Goal: Check status: Check status

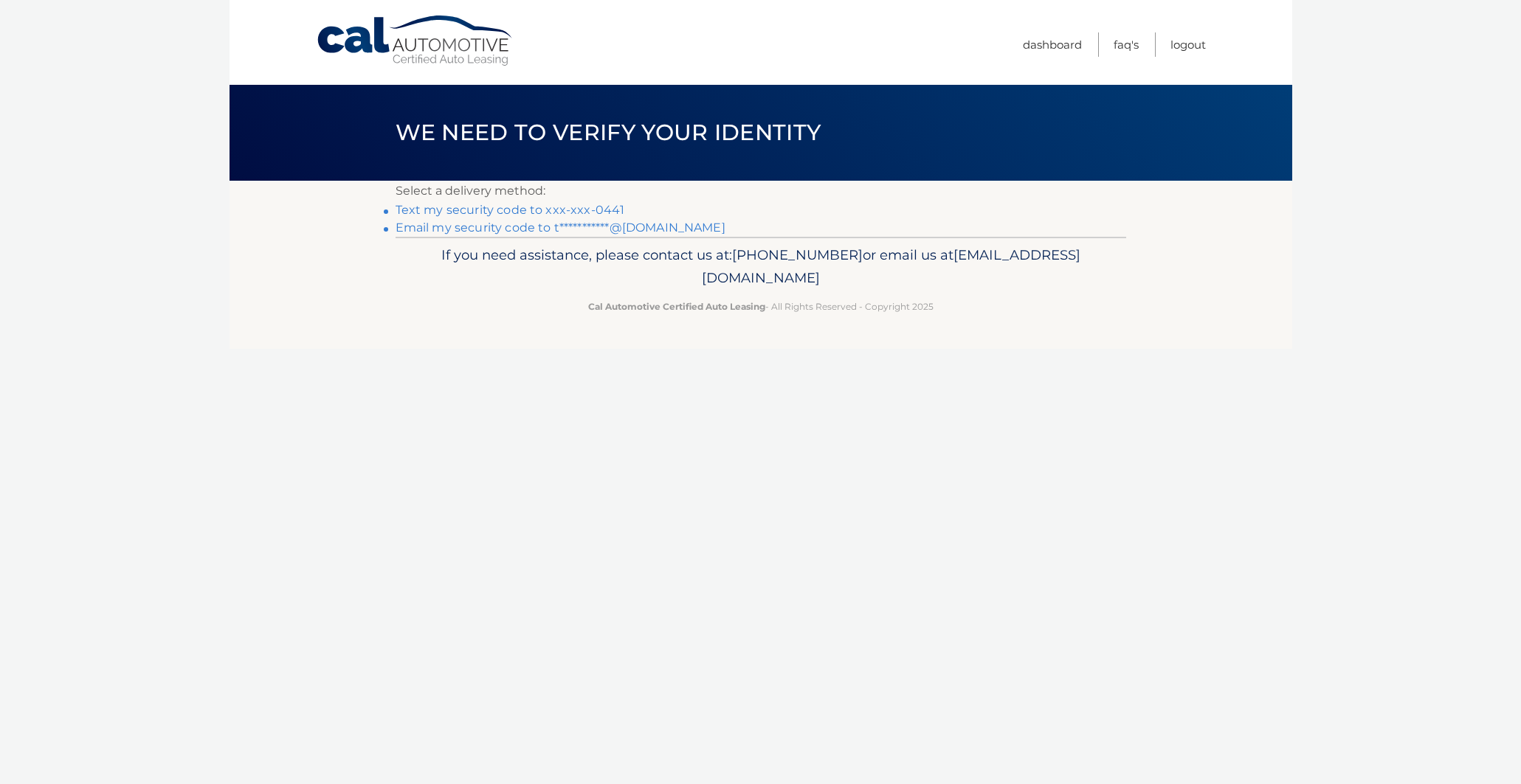
click at [518, 214] on link "Text my security code to xxx-xxx-0441" at bounding box center [510, 209] width 229 height 14
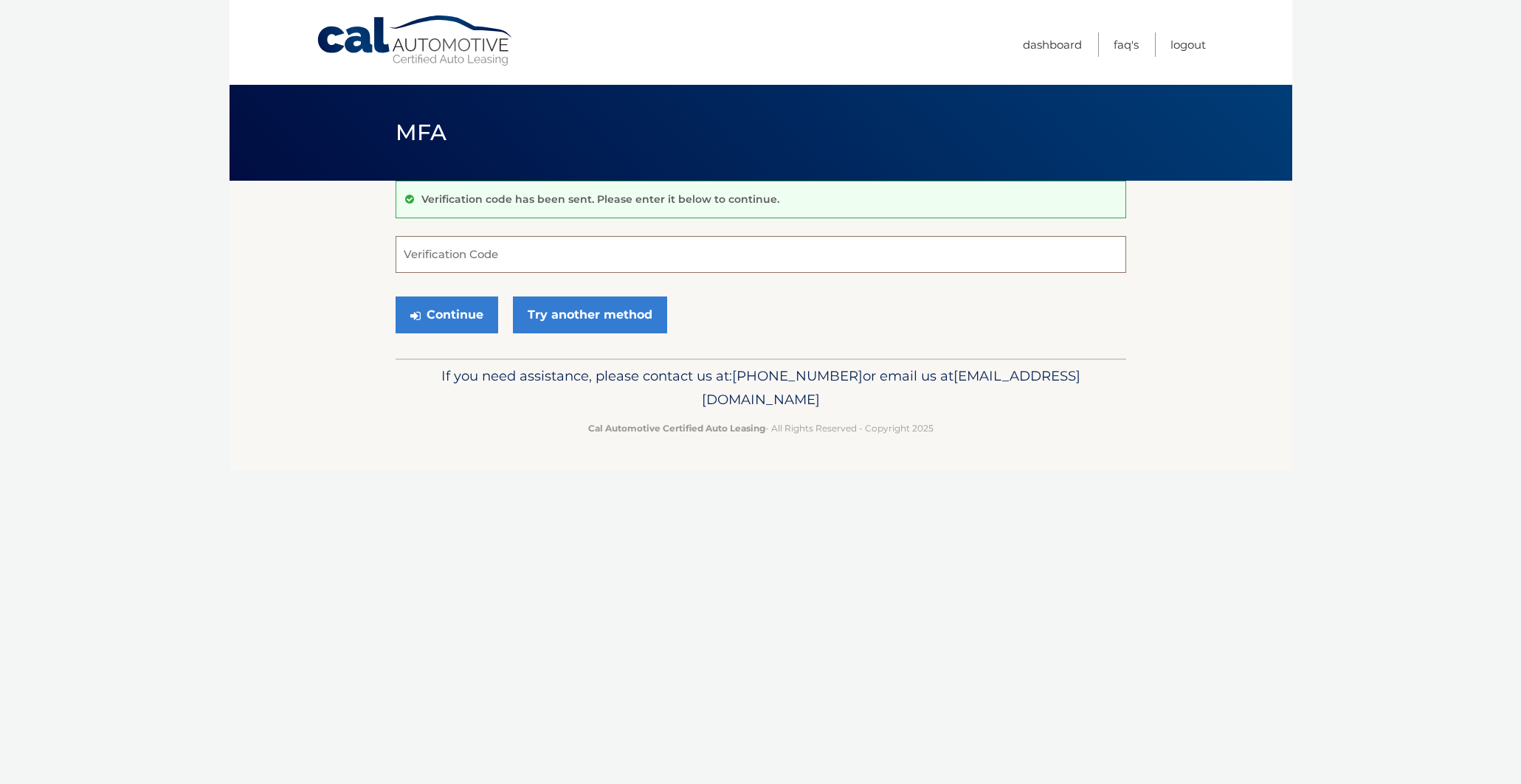
click at [472, 260] on input "Verification Code" at bounding box center [760, 254] width 730 height 37
type input "186883"
click at [445, 314] on button "Continue" at bounding box center [446, 315] width 102 height 37
click at [462, 320] on button "Continue" at bounding box center [446, 315] width 102 height 37
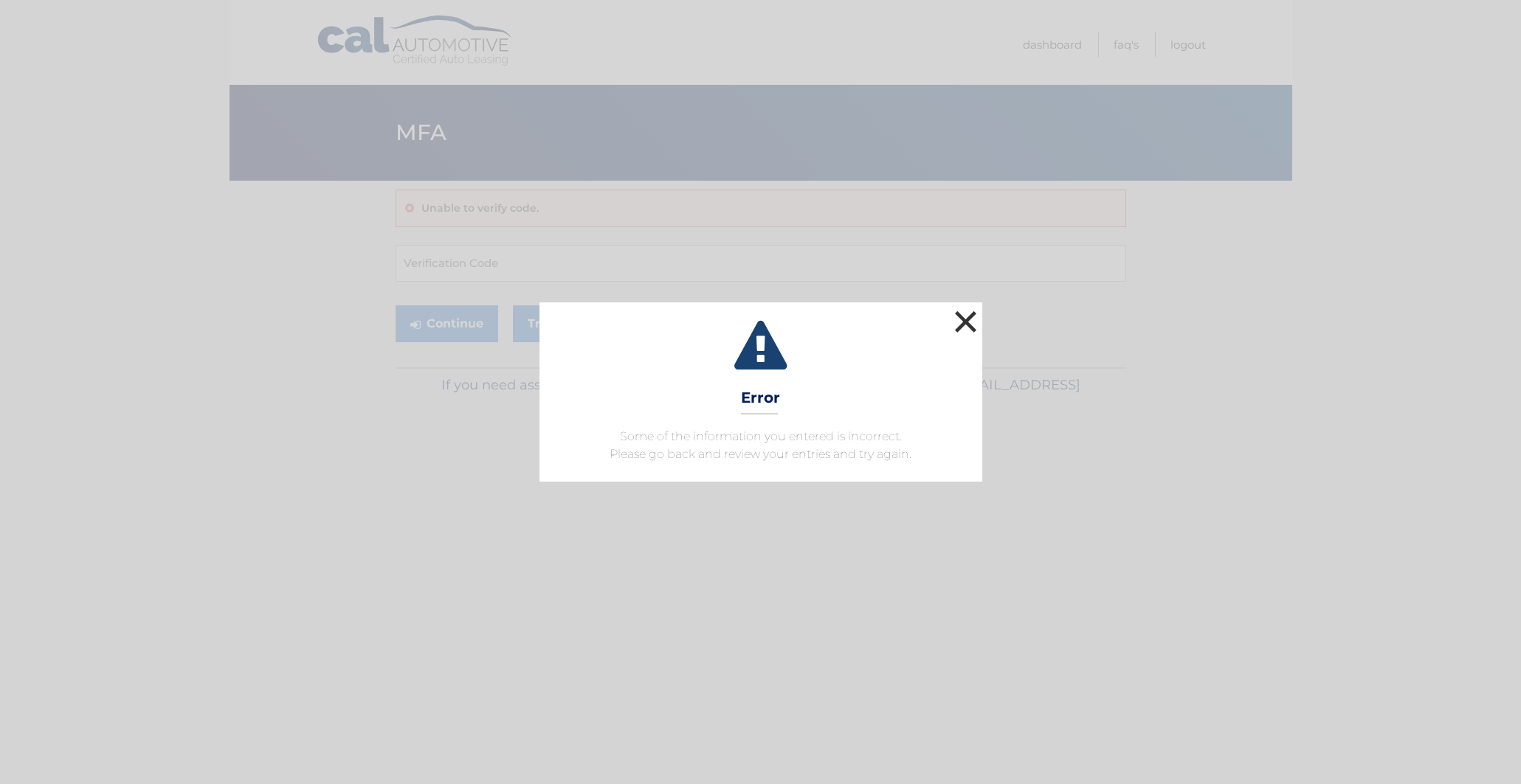
click at [963, 324] on button "×" at bounding box center [966, 321] width 30 height 30
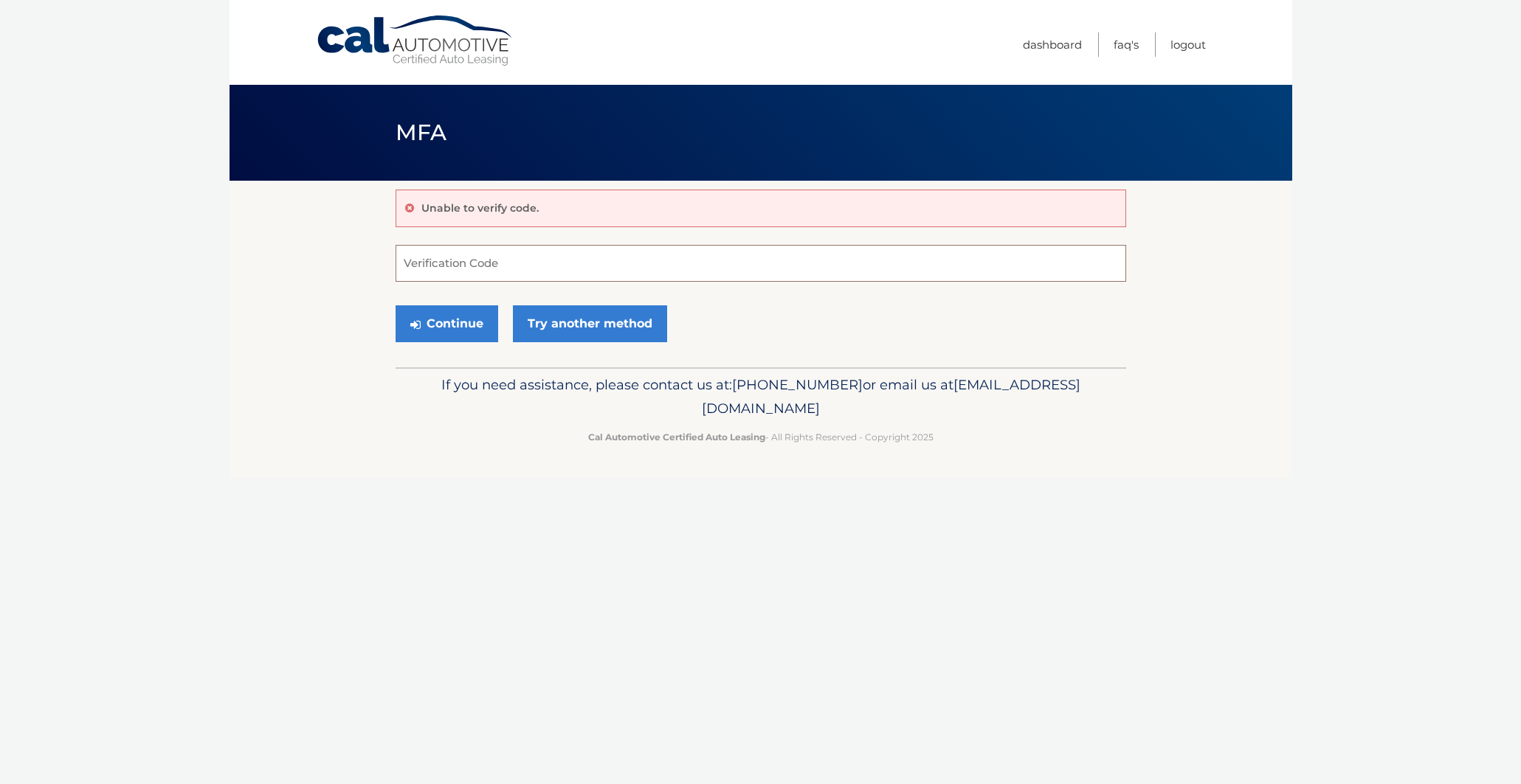
click at [472, 267] on input "Verification Code" at bounding box center [760, 263] width 730 height 37
type input "186883"
click at [452, 320] on button "Continue" at bounding box center [446, 324] width 102 height 37
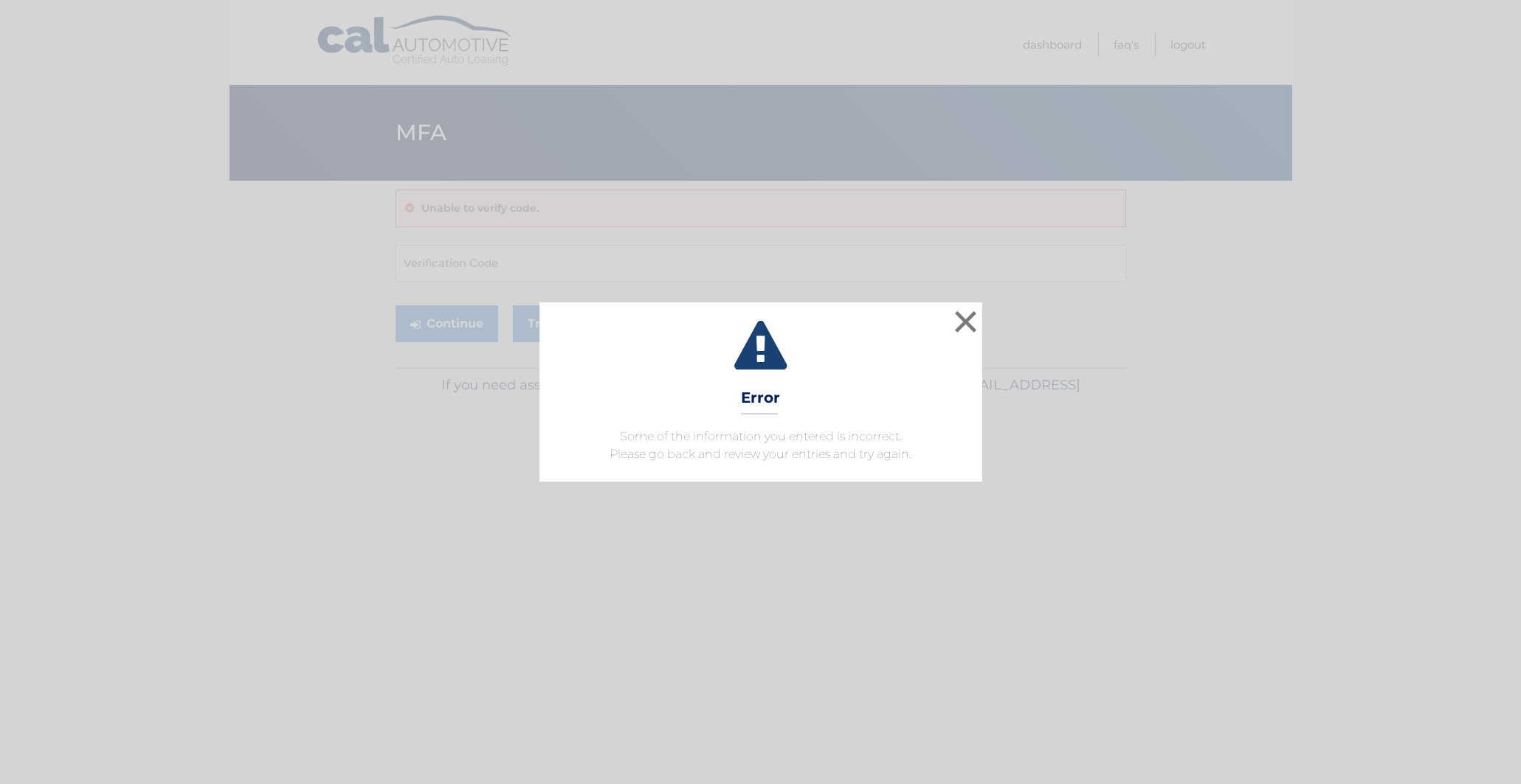
click at [965, 316] on button "×" at bounding box center [966, 321] width 30 height 30
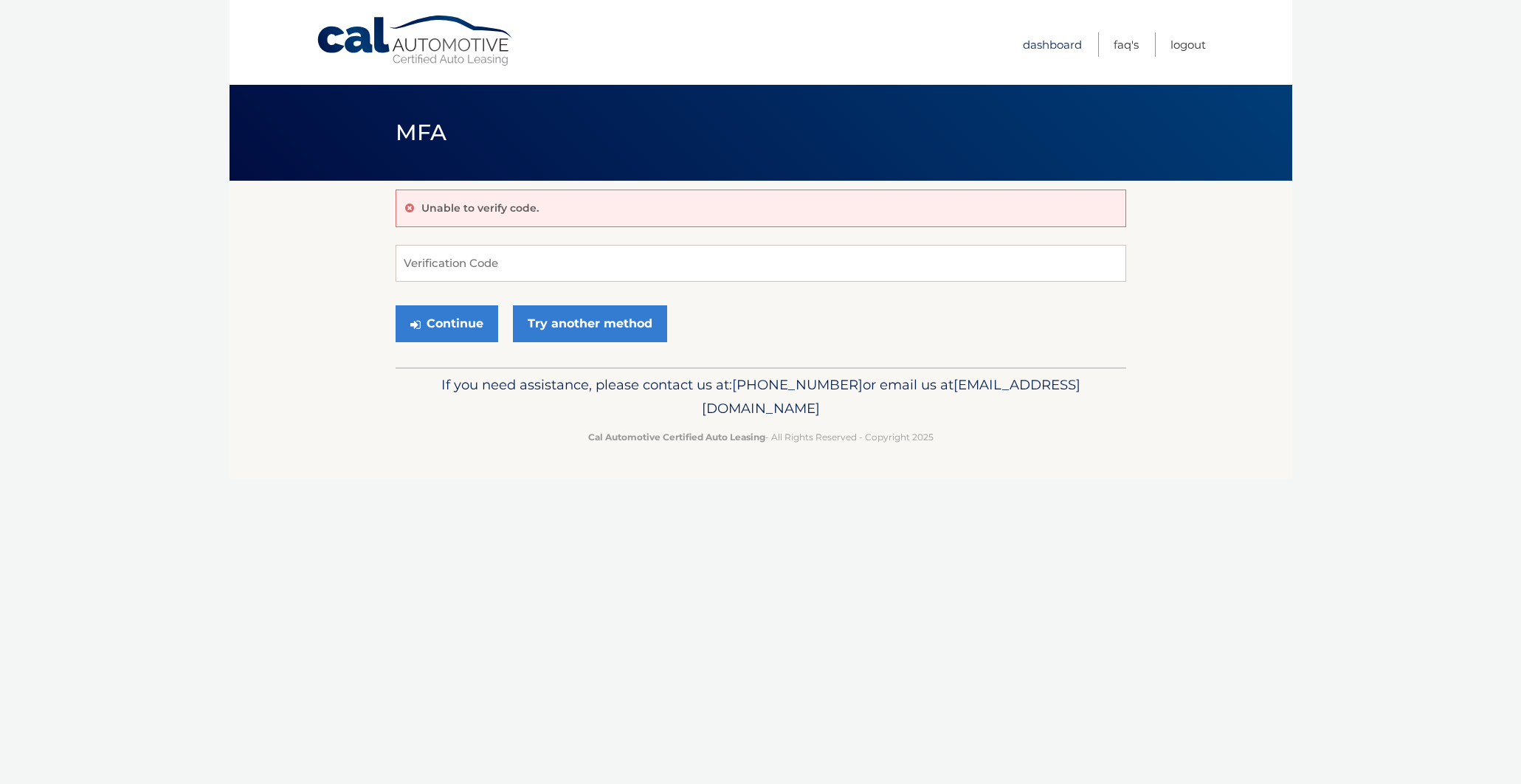
click at [1028, 43] on link "Dashboard" at bounding box center [1052, 44] width 59 height 24
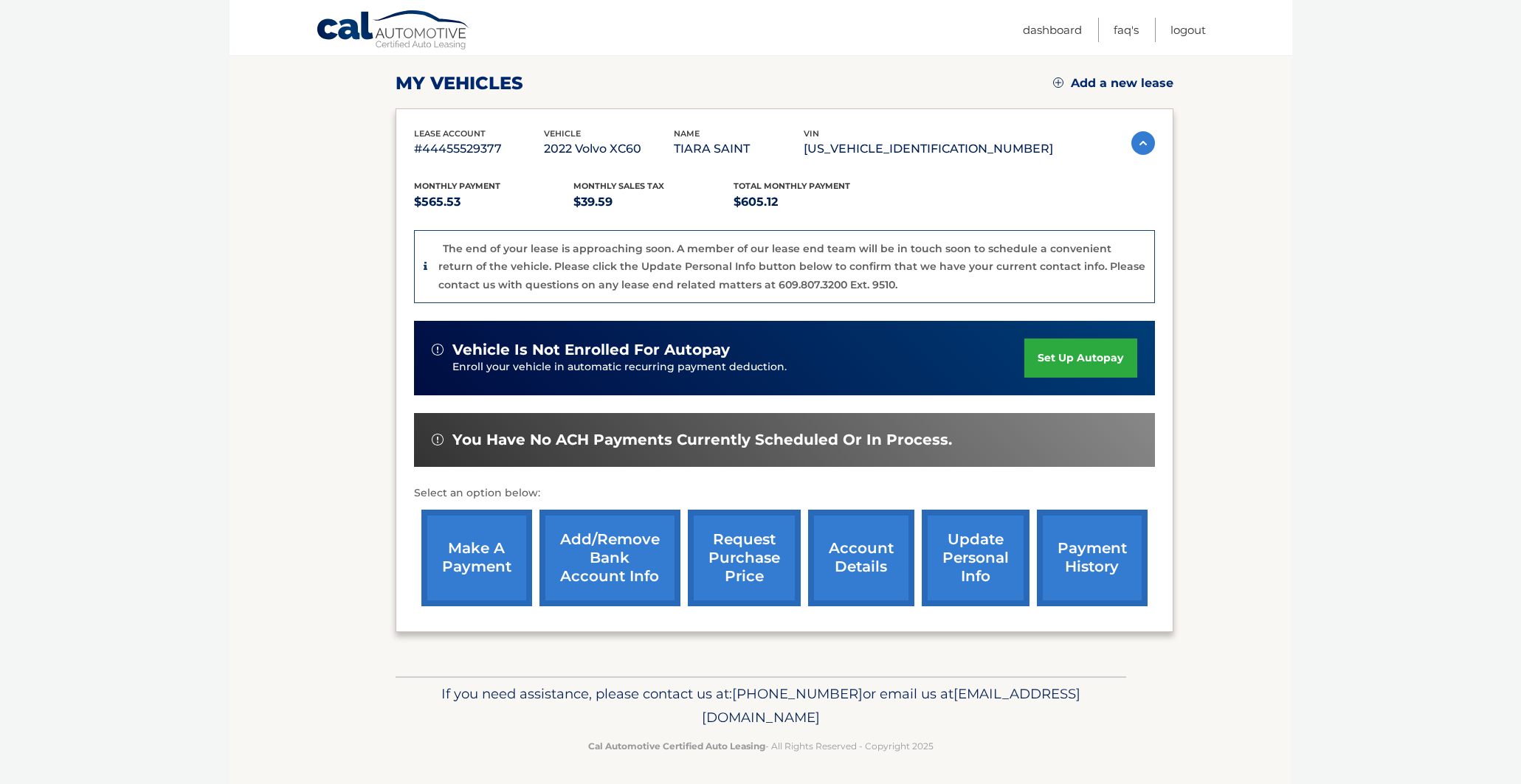
scroll to position [196, 0]
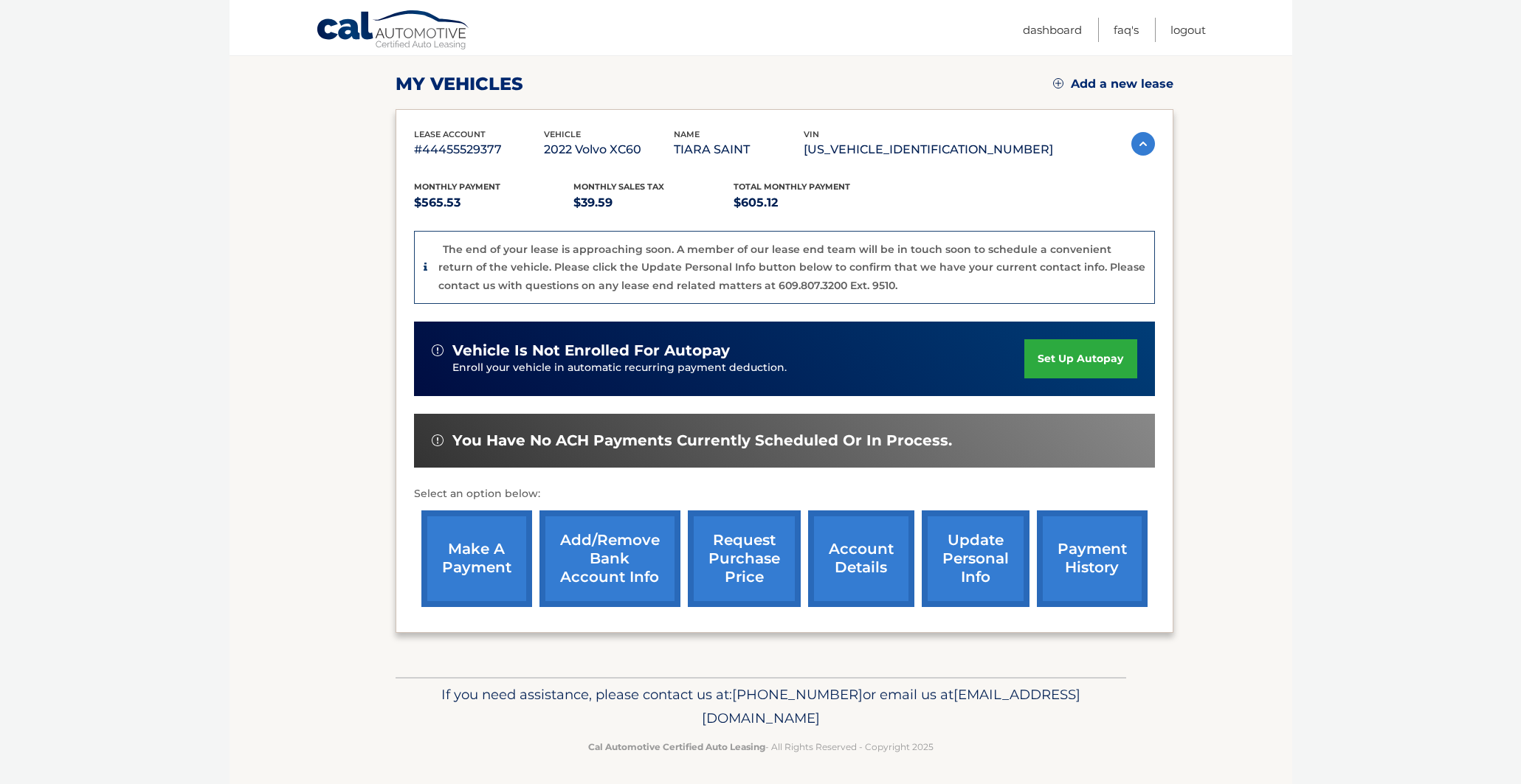
click at [1075, 564] on link "payment history" at bounding box center [1092, 559] width 110 height 96
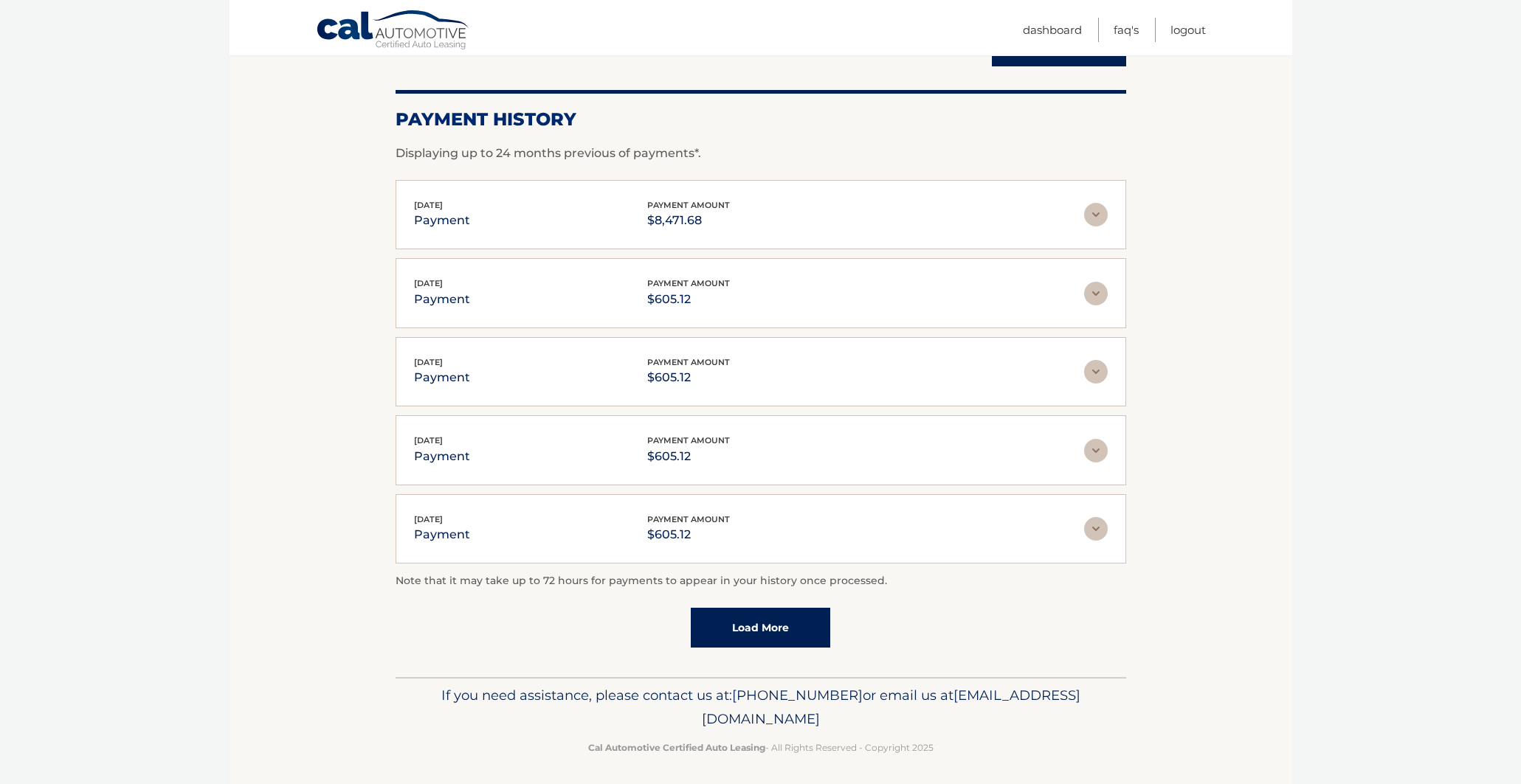
scroll to position [177, 0]
click at [1091, 218] on img at bounding box center [1096, 218] width 23 height 23
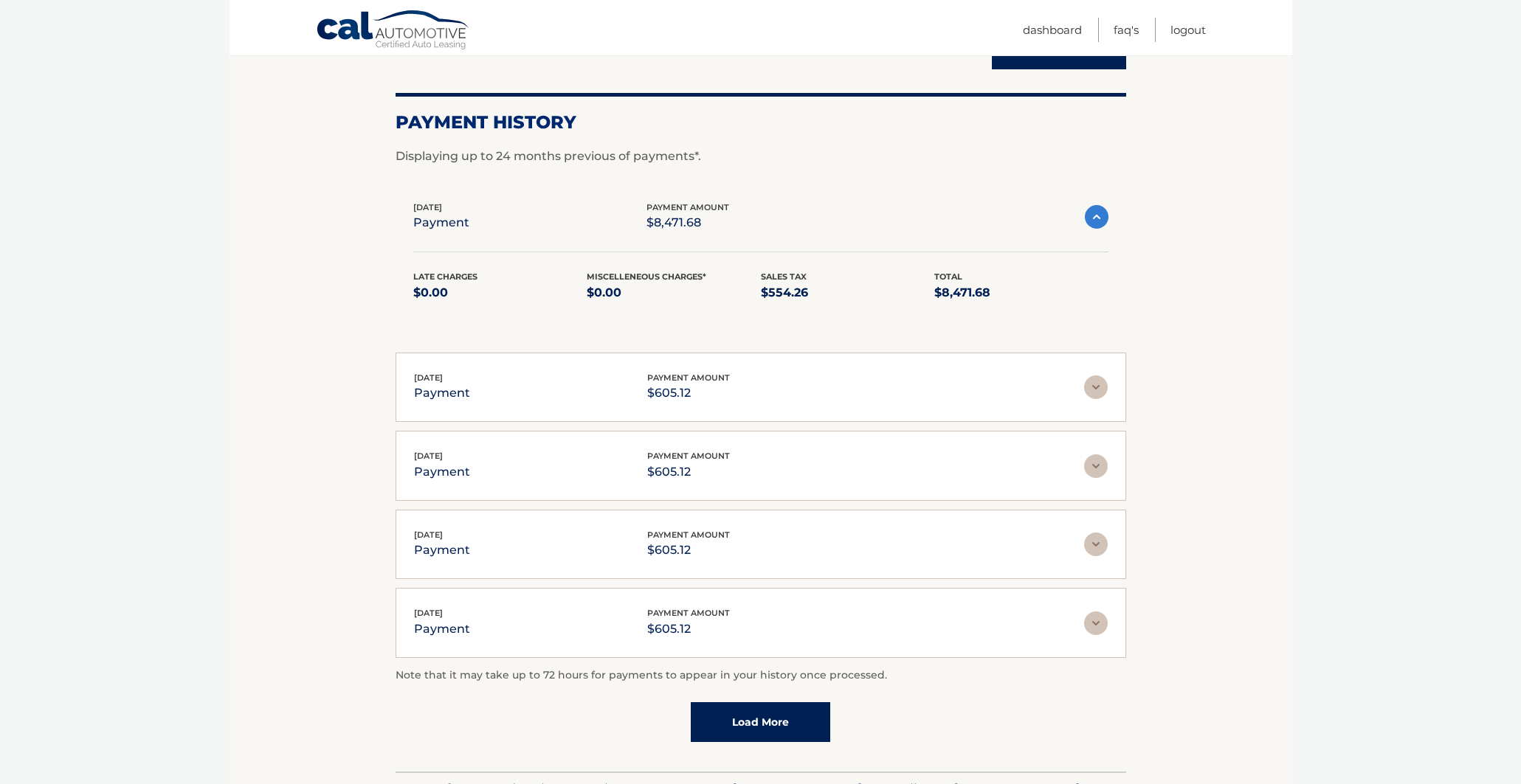
click at [747, 723] on link "Load More" at bounding box center [760, 723] width 140 height 40
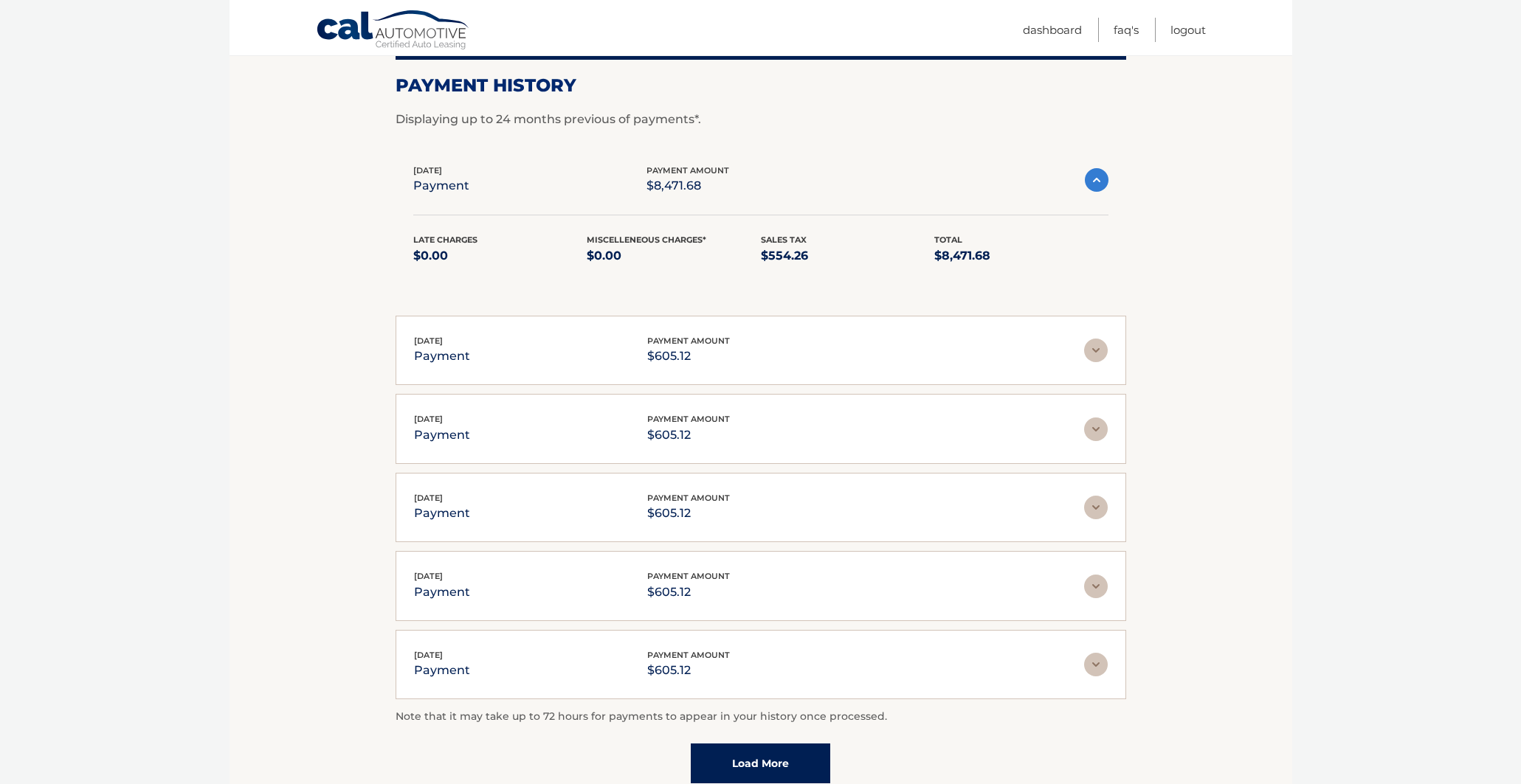
scroll to position [206, 0]
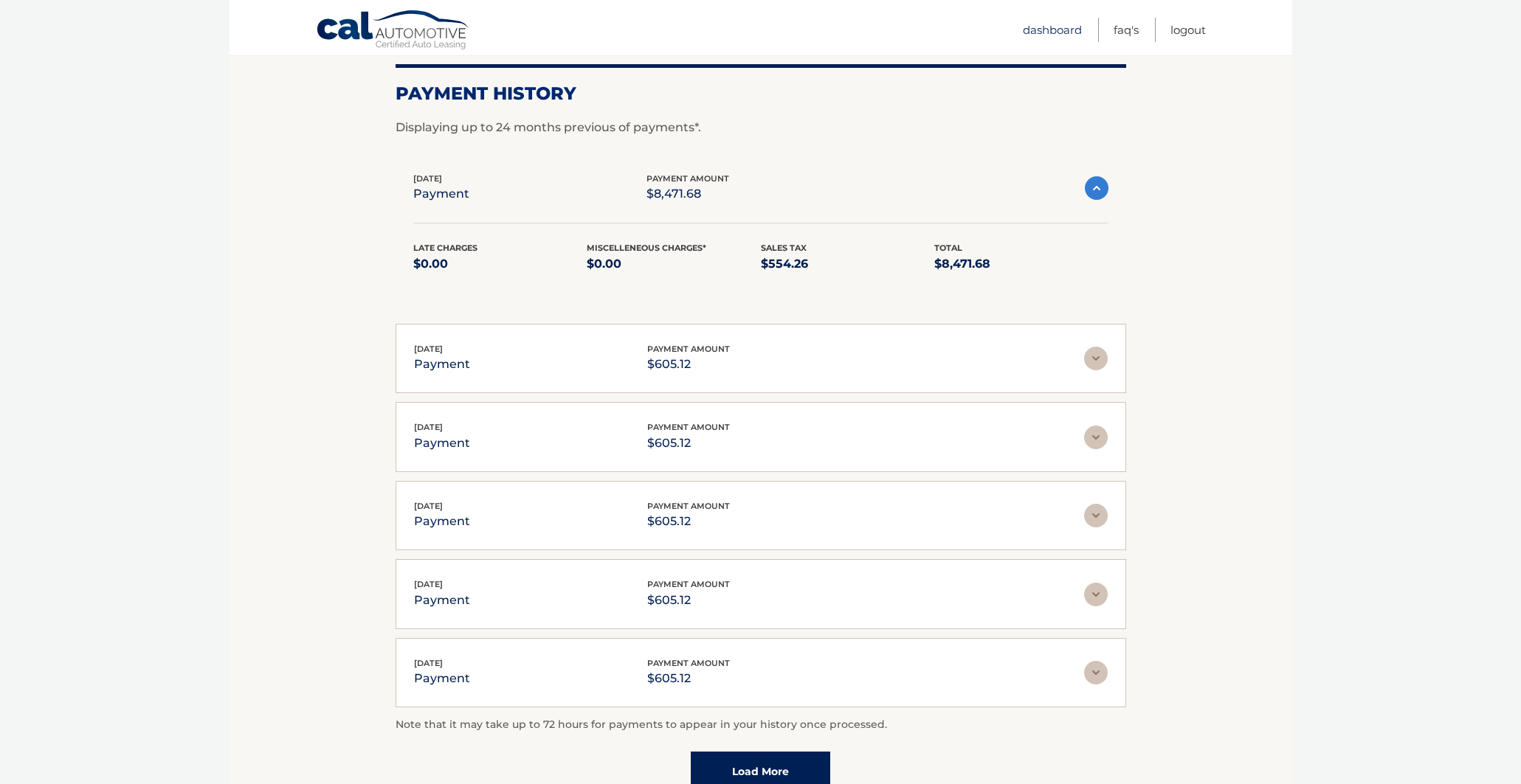
click at [1033, 30] on link "Dashboard" at bounding box center [1052, 29] width 59 height 24
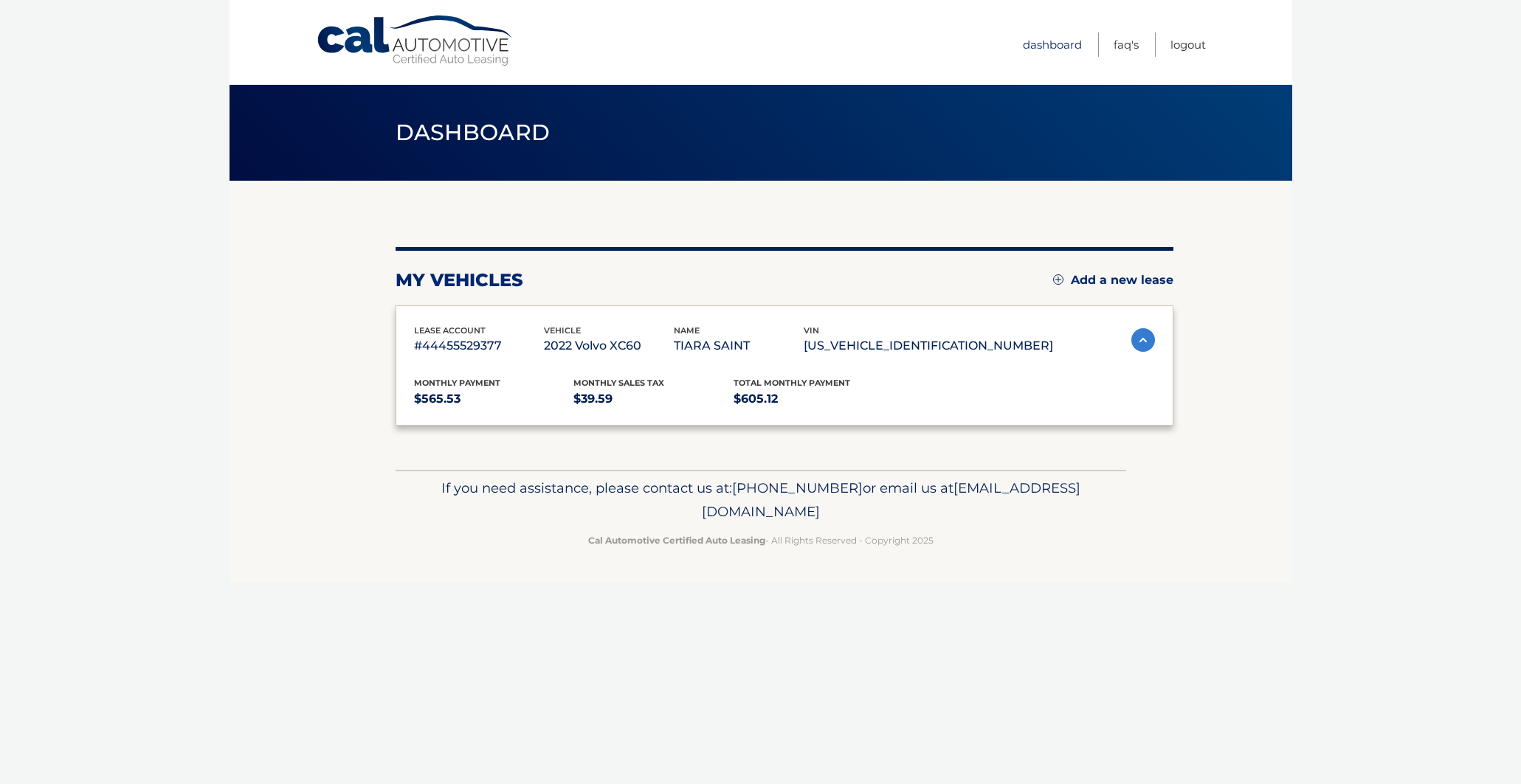
click at [1055, 35] on link "Dashboard" at bounding box center [1052, 44] width 59 height 24
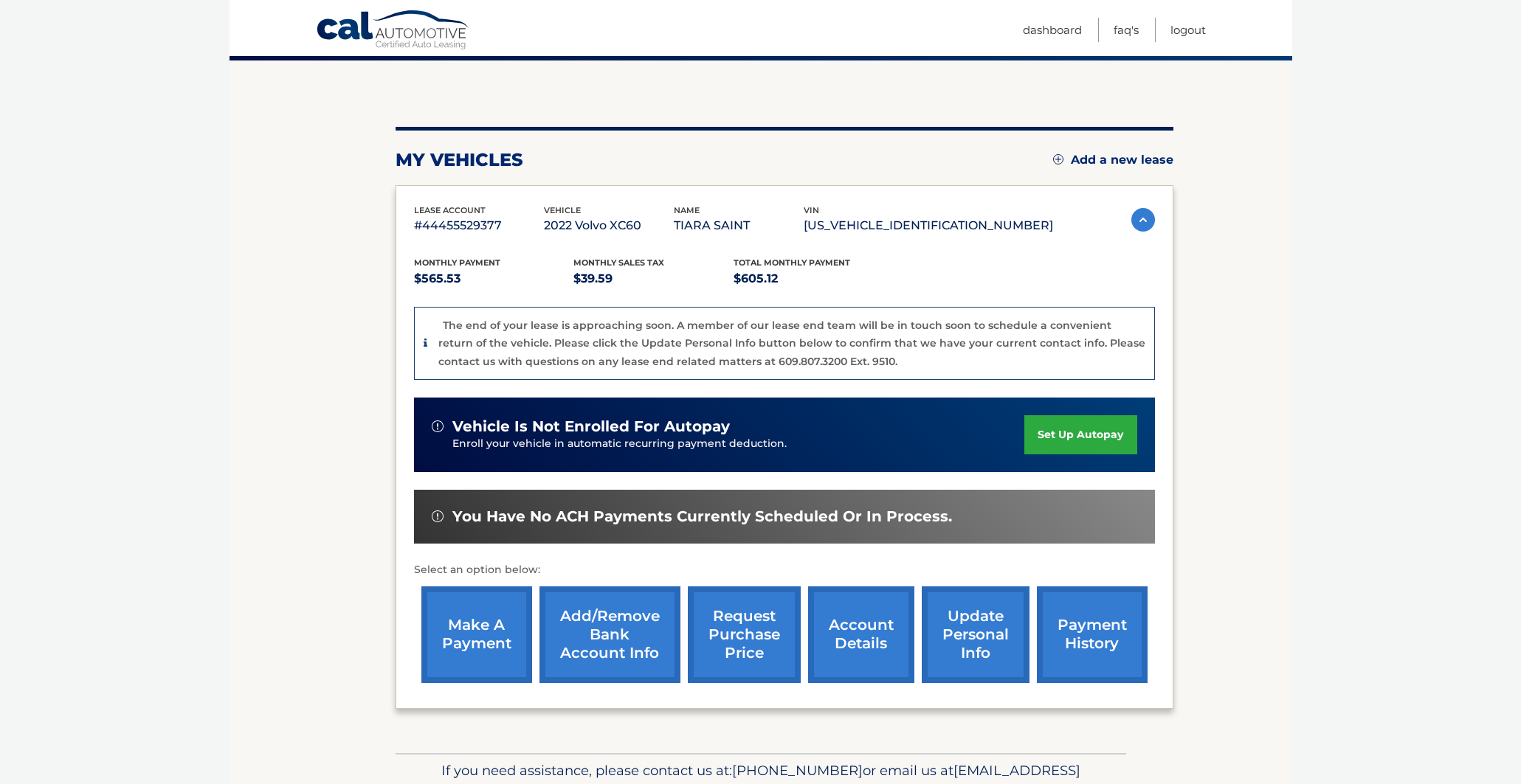
scroll to position [84, 0]
